Goal: Information Seeking & Learning: Find specific fact

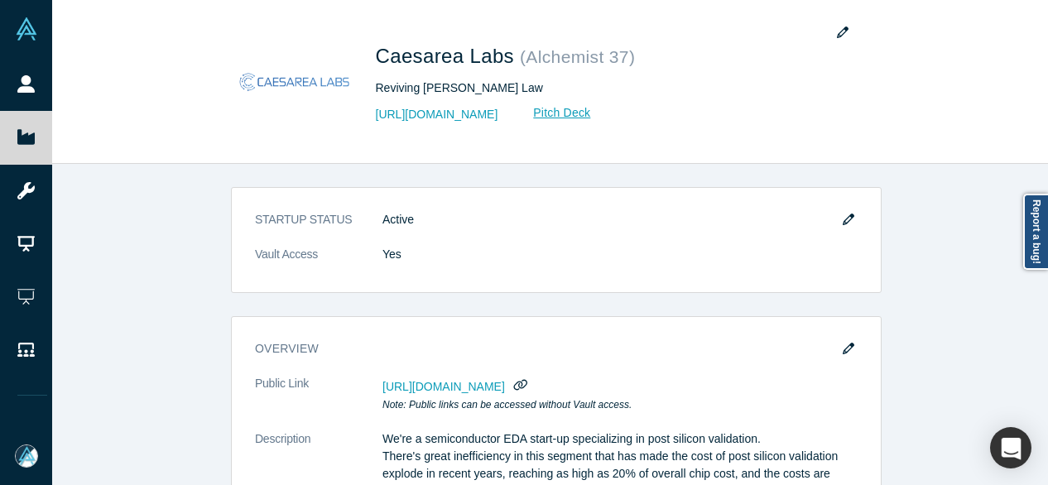
click at [28, 139] on icon at bounding box center [25, 137] width 17 height 15
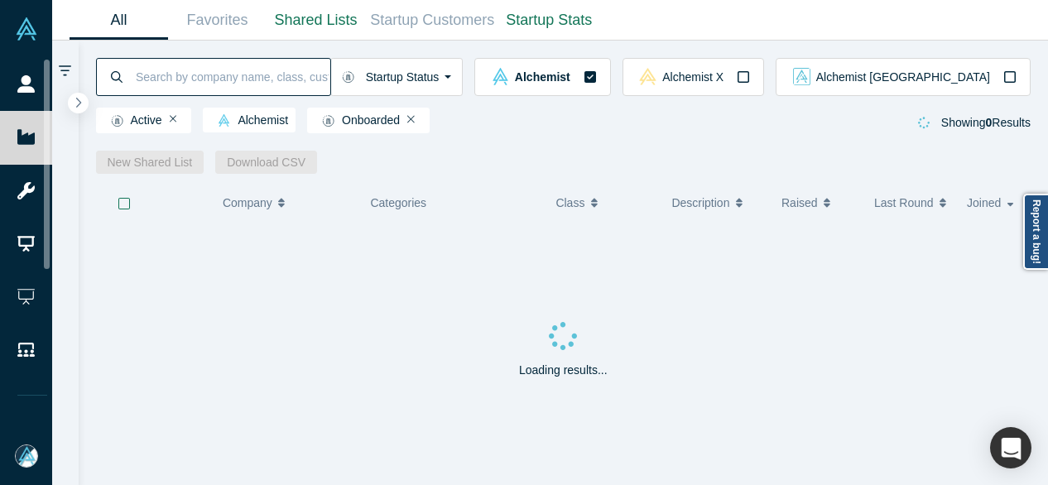
click at [253, 83] on input at bounding box center [232, 76] width 196 height 39
paste input "[PERSON_NAME]"
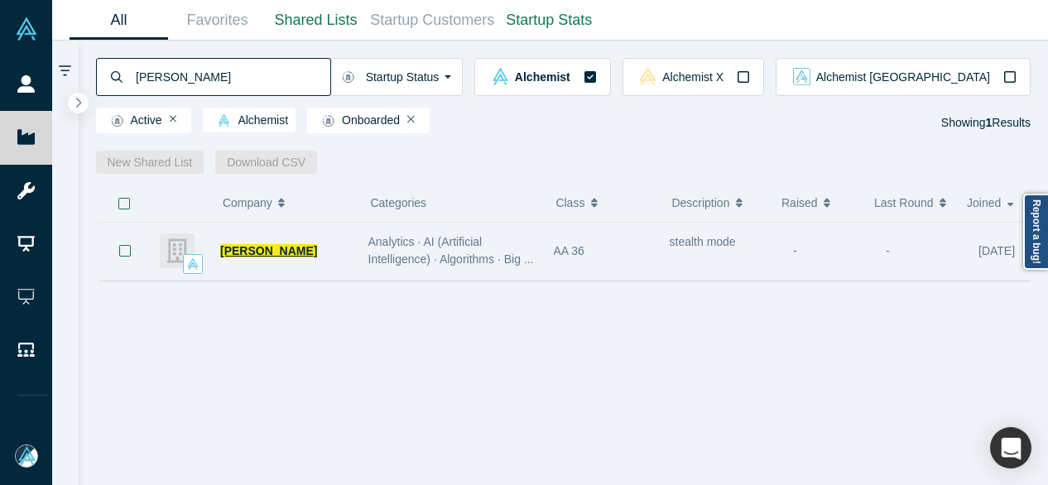
type input "[PERSON_NAME]"
click at [253, 257] on span "[PERSON_NAME]" at bounding box center [268, 250] width 97 height 13
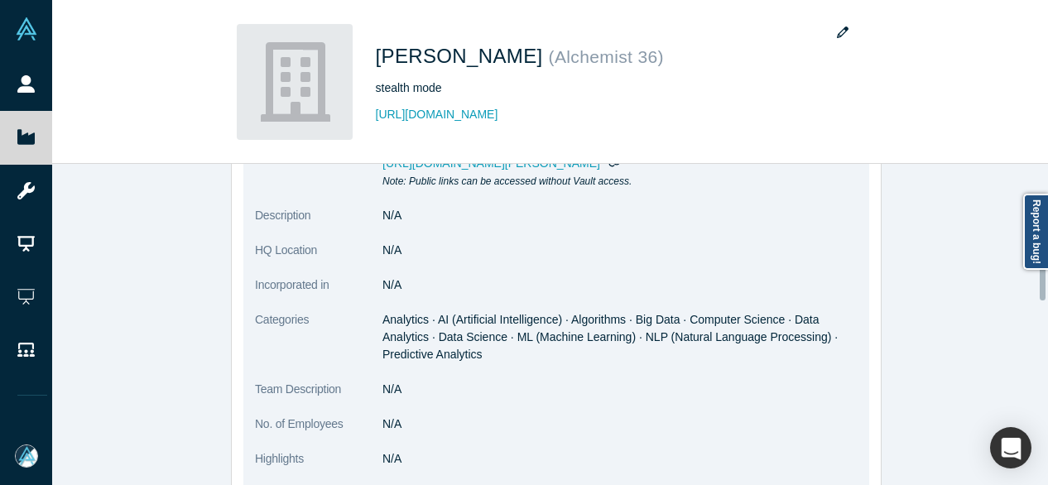
scroll to position [248, 0]
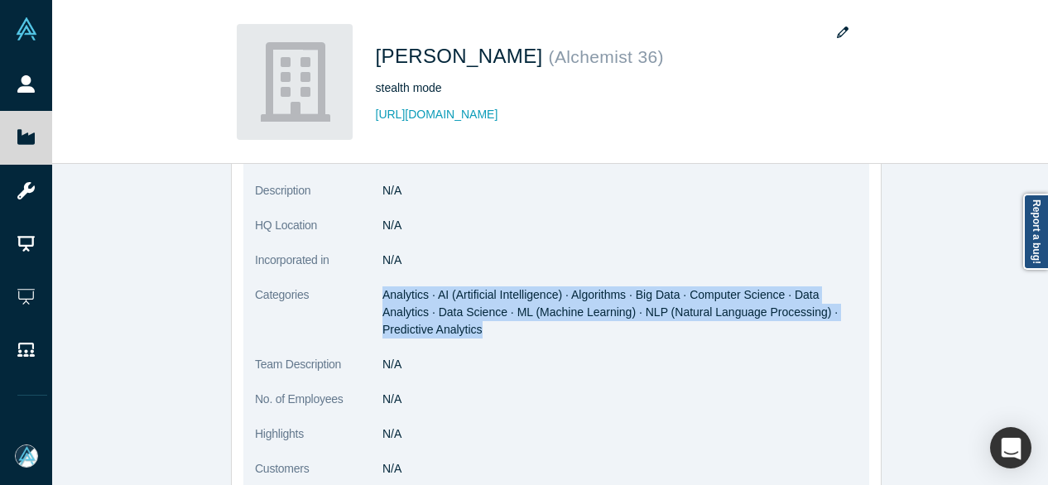
drag, startPoint x: 377, startPoint y: 293, endPoint x: 491, endPoint y: 321, distance: 116.8
click at [491, 321] on dd "Analytics · AI (Artificial Intelligence) · Algorithms · Big Data · Computer Sci…" at bounding box center [619, 312] width 475 height 52
copy span "Analytics · AI (Artificial Intelligence) · Algorithms · Big Data · Computer Sci…"
